Goal: Book appointment/travel/reservation

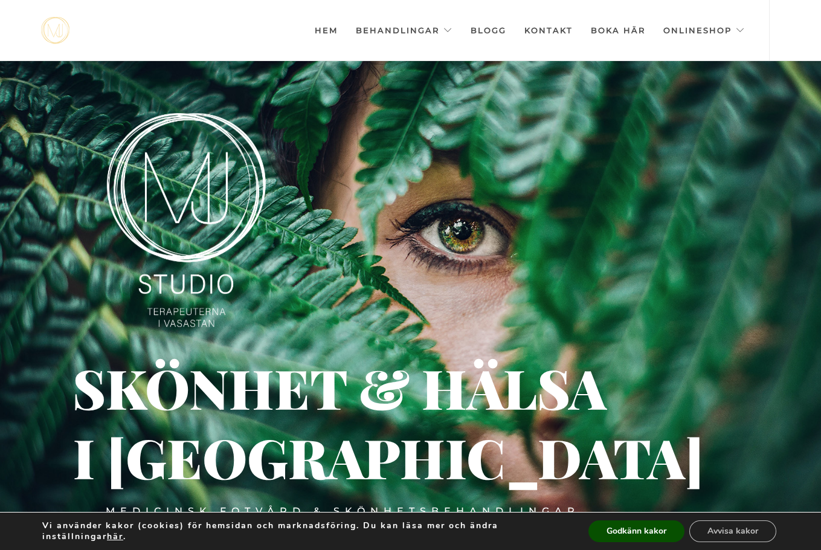
click at [628, 544] on div "Vi använder kakor (cookies) för hemsidan och marknadsföring. Du kan läsa mer oc…" at bounding box center [410, 530] width 821 height 37
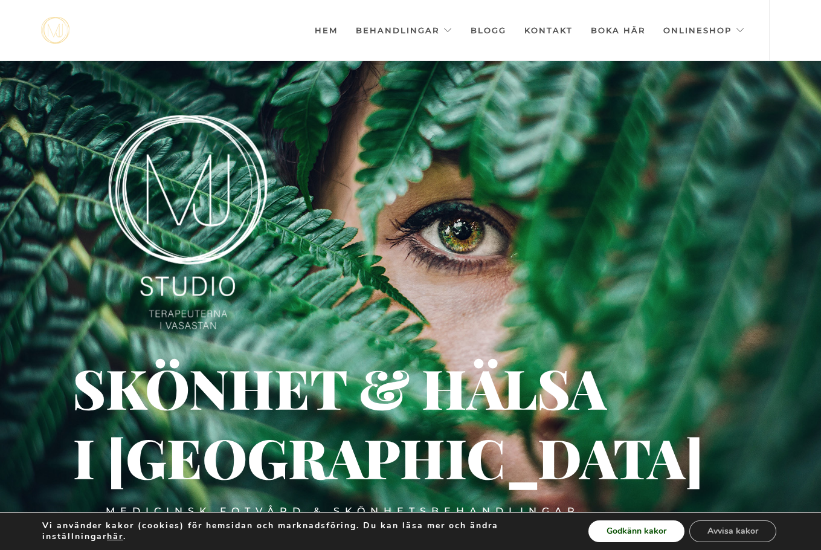
click at [630, 537] on button "Godkänn kakor" at bounding box center [637, 531] width 96 height 22
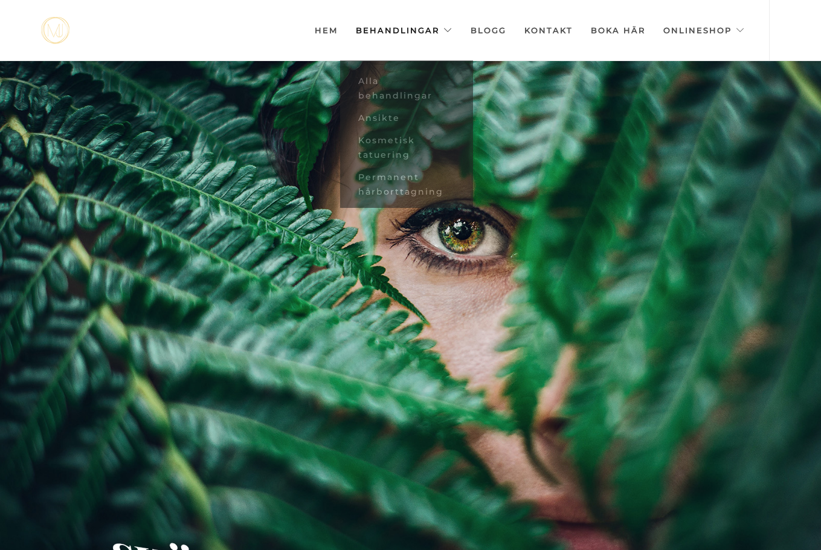
click at [453, 37] on link "Behandlingar" at bounding box center [404, 30] width 97 height 60
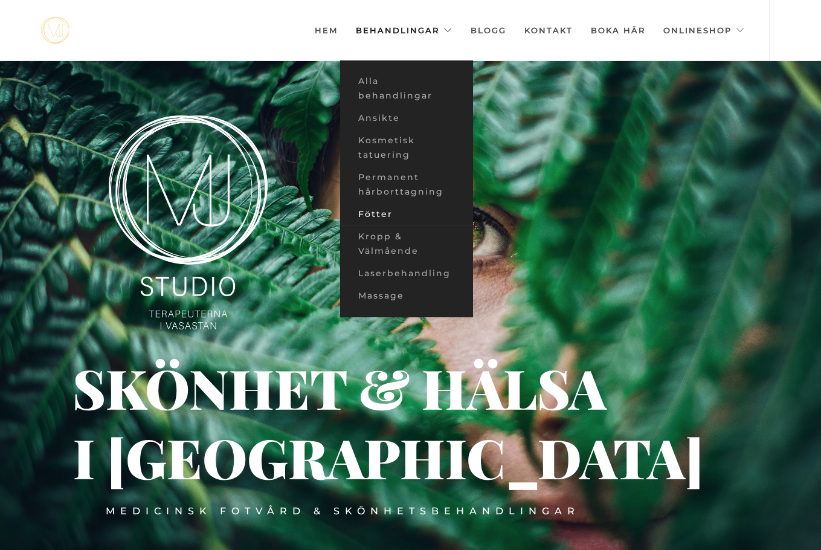
click at [383, 211] on link "Fötter" at bounding box center [406, 214] width 133 height 22
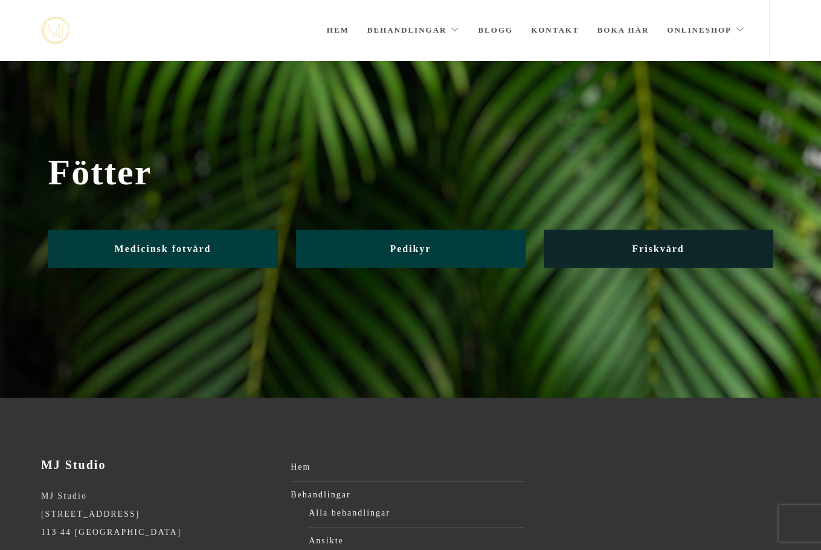
click at [675, 241] on link "Friskvård" at bounding box center [659, 249] width 230 height 38
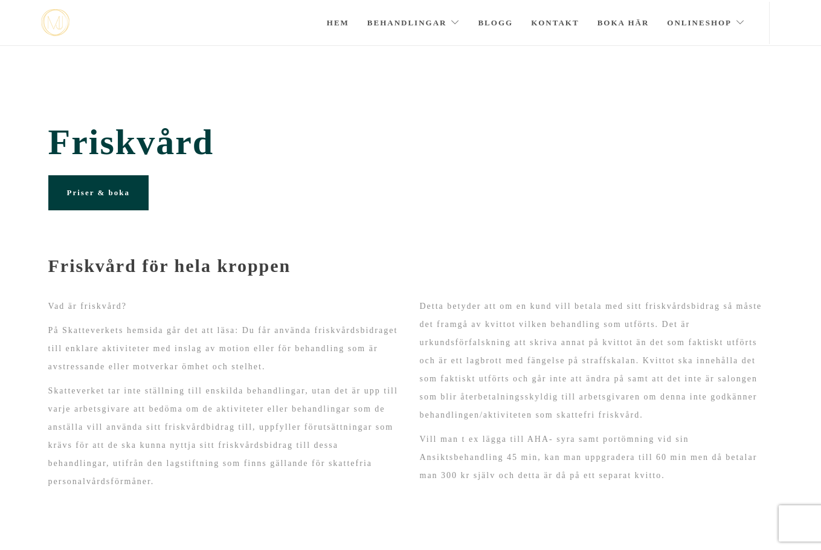
scroll to position [38, 0]
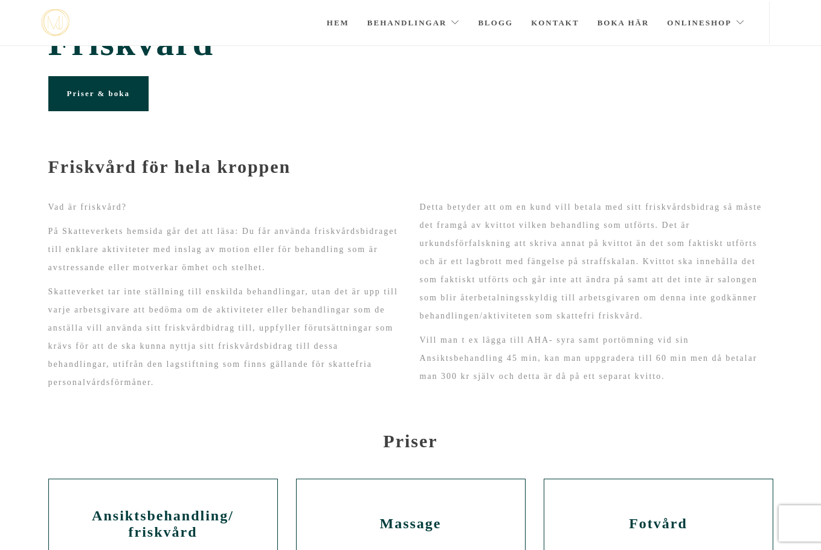
click at [132, 102] on link "Priser & boka" at bounding box center [98, 93] width 100 height 35
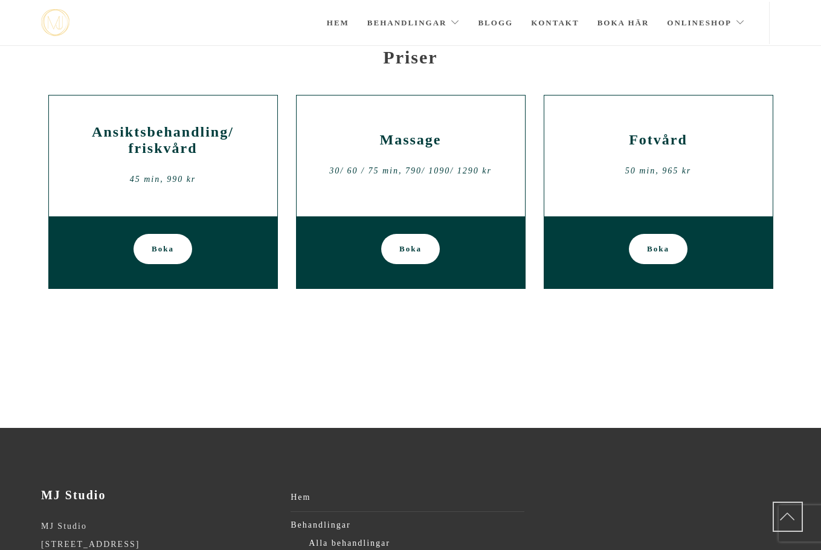
scroll to position [444, 0]
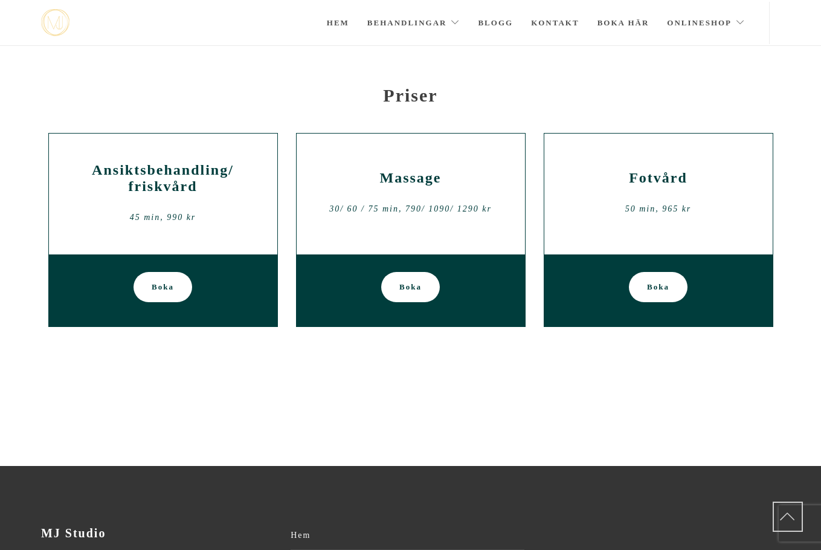
drag, startPoint x: 649, startPoint y: 191, endPoint x: 645, endPoint y: 210, distance: 19.7
click at [649, 193] on div "Fotvård 50 min, 965 kr" at bounding box center [658, 194] width 228 height 121
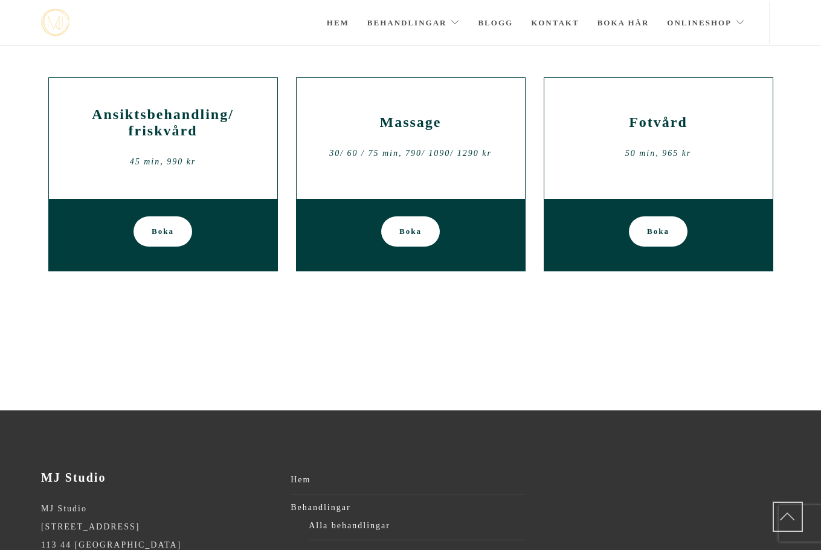
click at [654, 248] on div "Boka" at bounding box center [658, 234] width 228 height 73
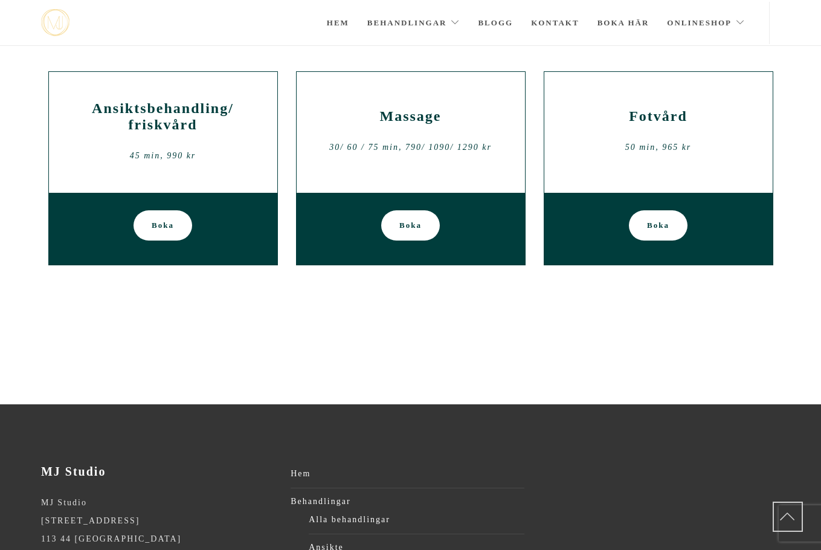
scroll to position [447, 0]
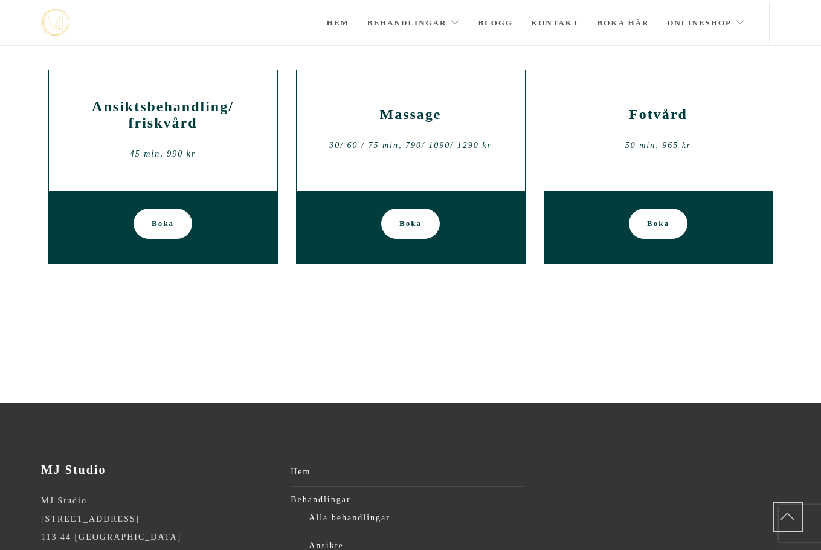
click at [656, 221] on span "Boka" at bounding box center [658, 223] width 22 height 30
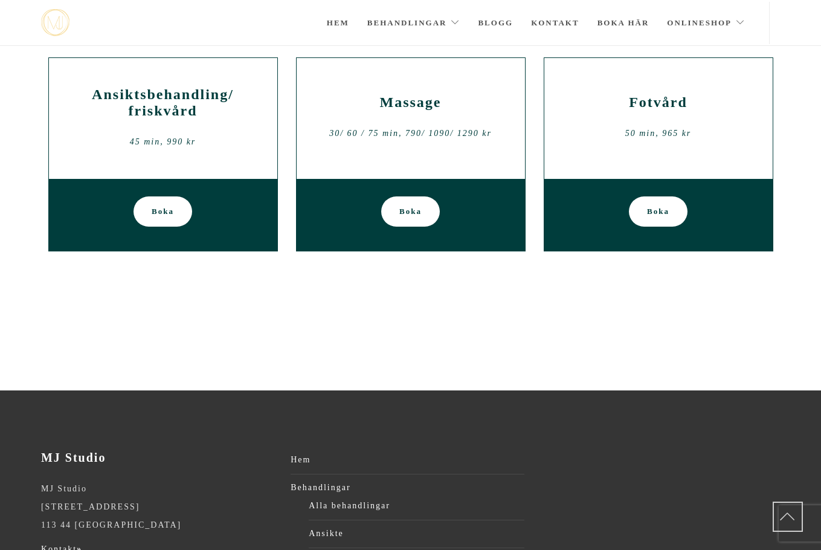
scroll to position [38, 0]
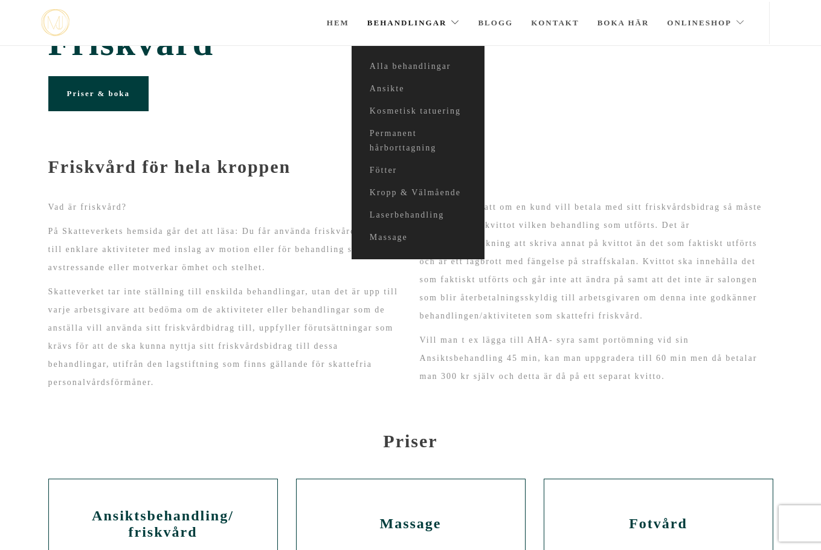
click at [456, 25] on link "Behandlingar" at bounding box center [413, 23] width 93 height 42
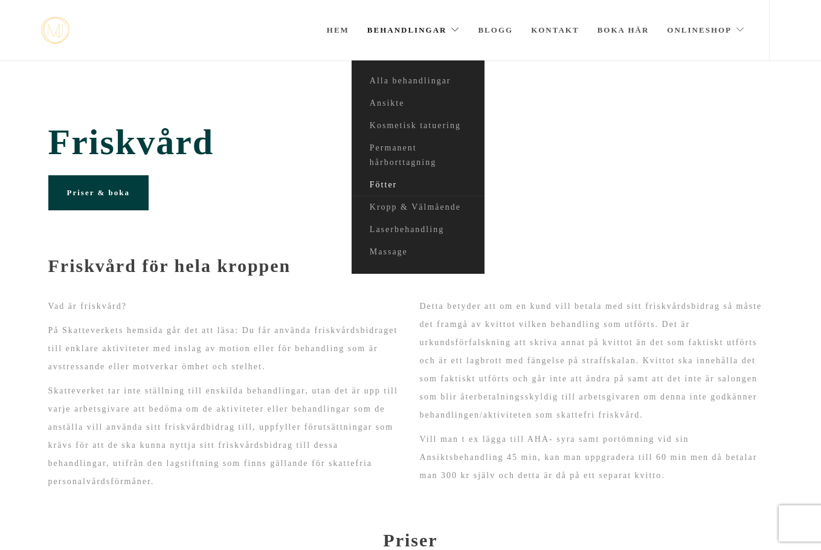
click at [385, 179] on link "Fötter" at bounding box center [418, 185] width 133 height 22
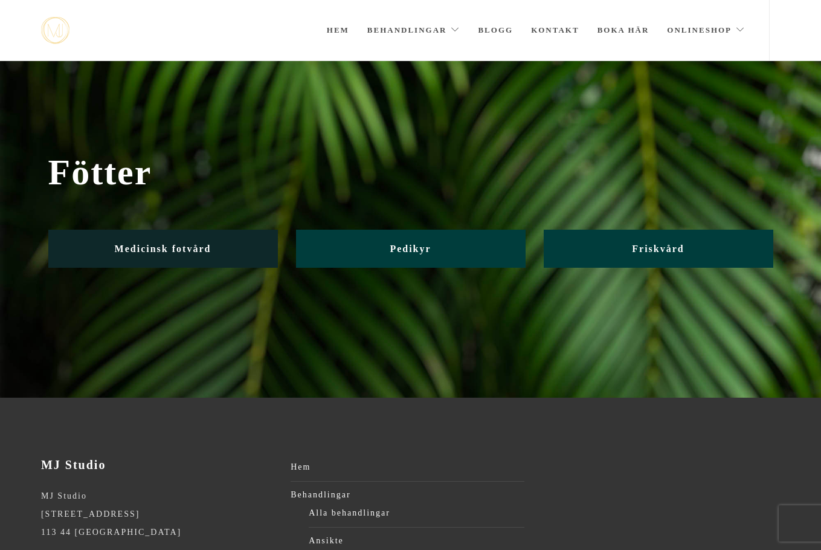
click at [212, 245] on link "Medicinsk fotvård" at bounding box center [163, 249] width 230 height 38
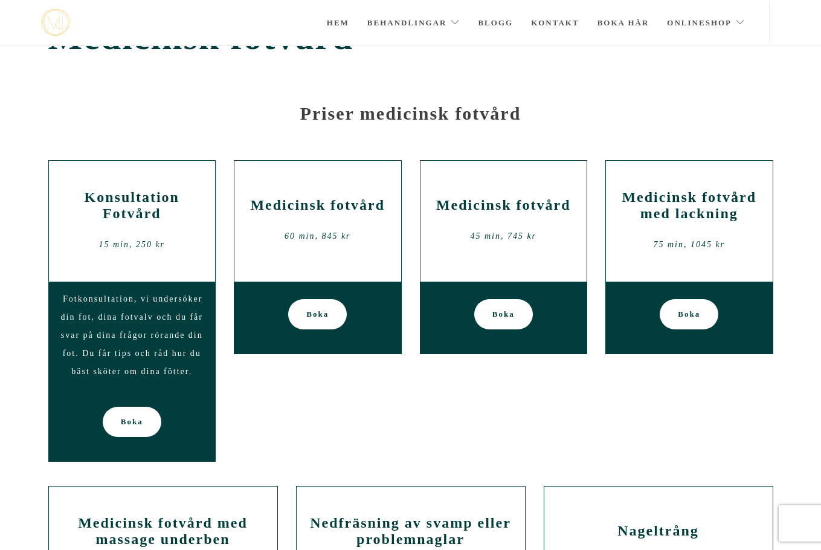
scroll to position [48, 0]
